Goal: Transaction & Acquisition: Purchase product/service

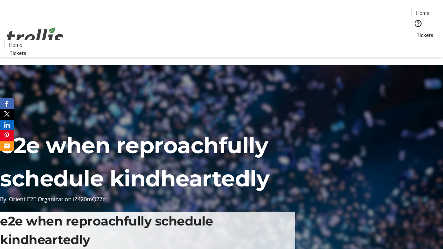
click at [417, 32] on span "Tickets" at bounding box center [425, 35] width 17 height 7
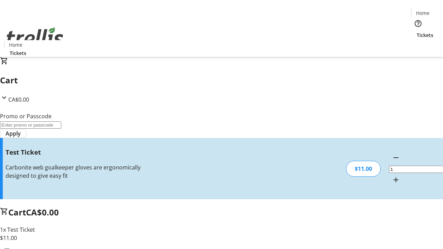
type input "UNLOCK"
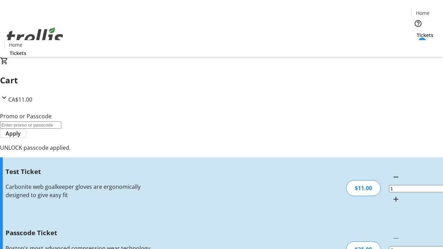
type input "5"
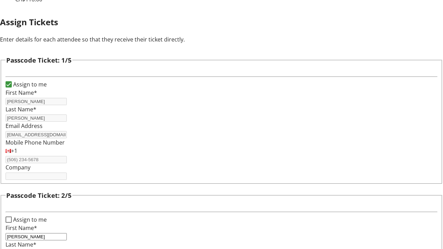
type input "[PERSON_NAME]"
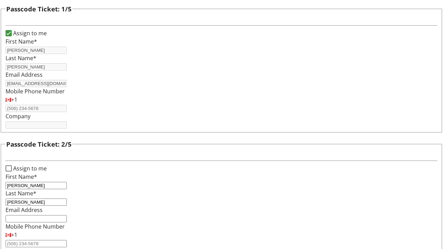
type input "[PERSON_NAME]"
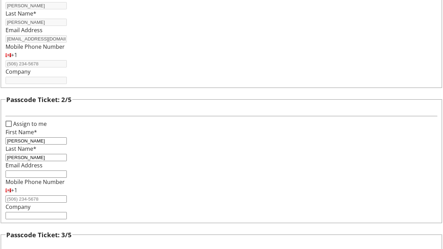
type input "[PERSON_NAME]"
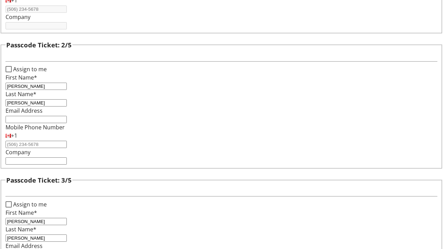
type input "[PERSON_NAME]"
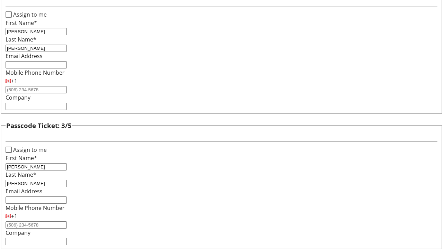
type input "[PERSON_NAME]"
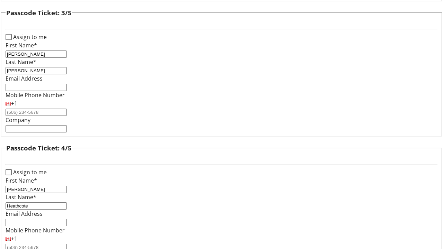
type input "Heathcote"
checkbox input "true"
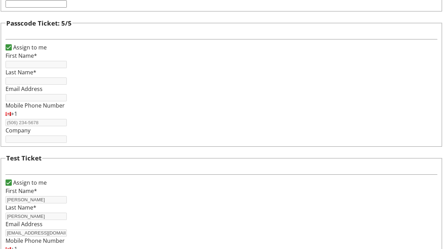
type input "[PERSON_NAME]"
type input "[EMAIL_ADDRESS][DOMAIN_NAME]"
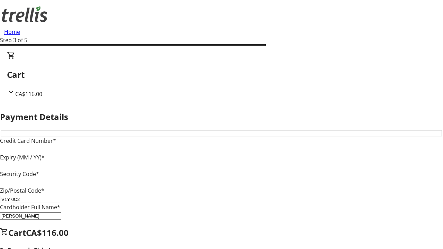
type input "V1Y 0C2"
